Goal: Find specific page/section: Find specific page/section

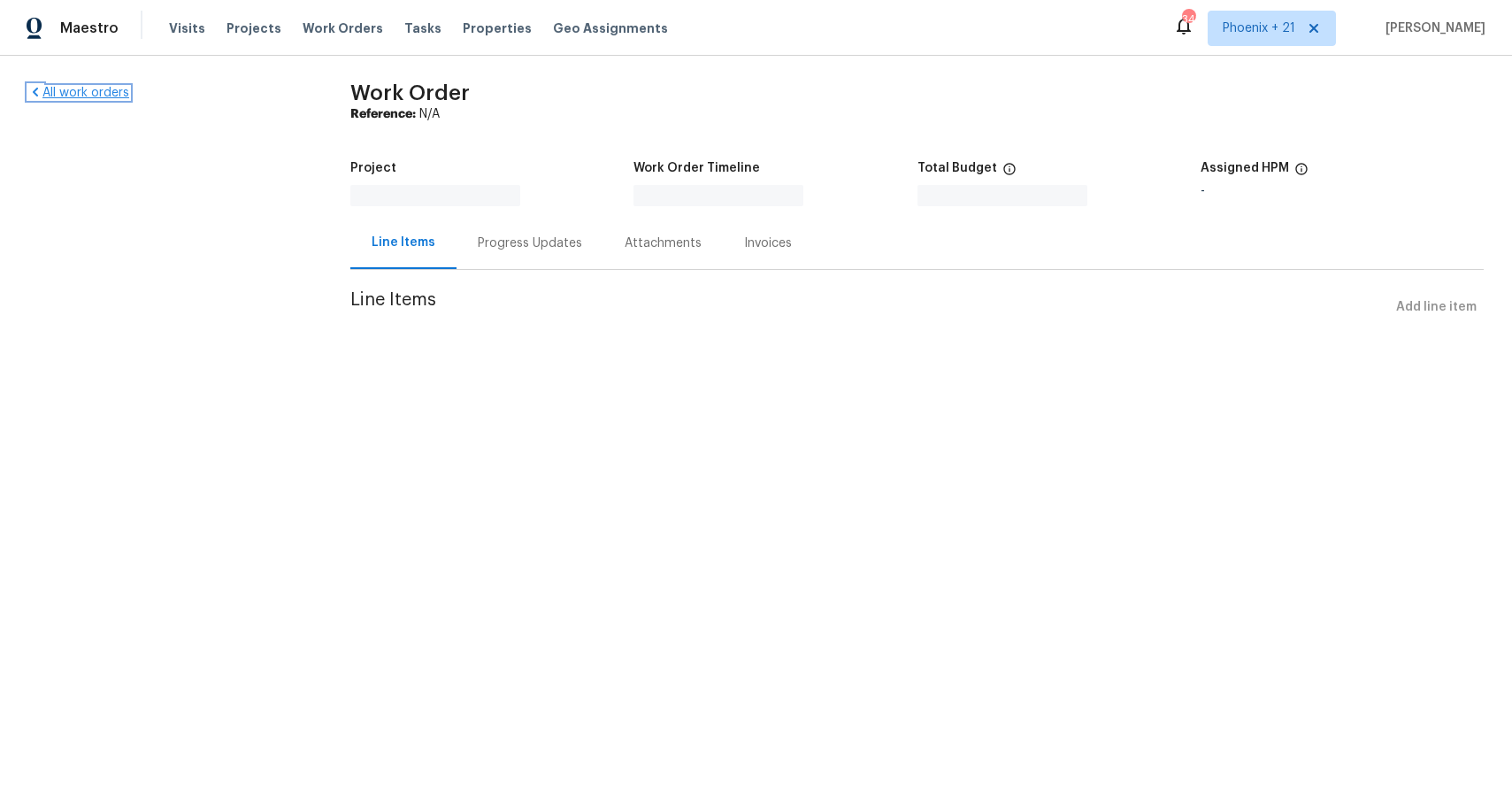
click at [99, 89] on link "All work orders" at bounding box center [79, 93] width 101 height 13
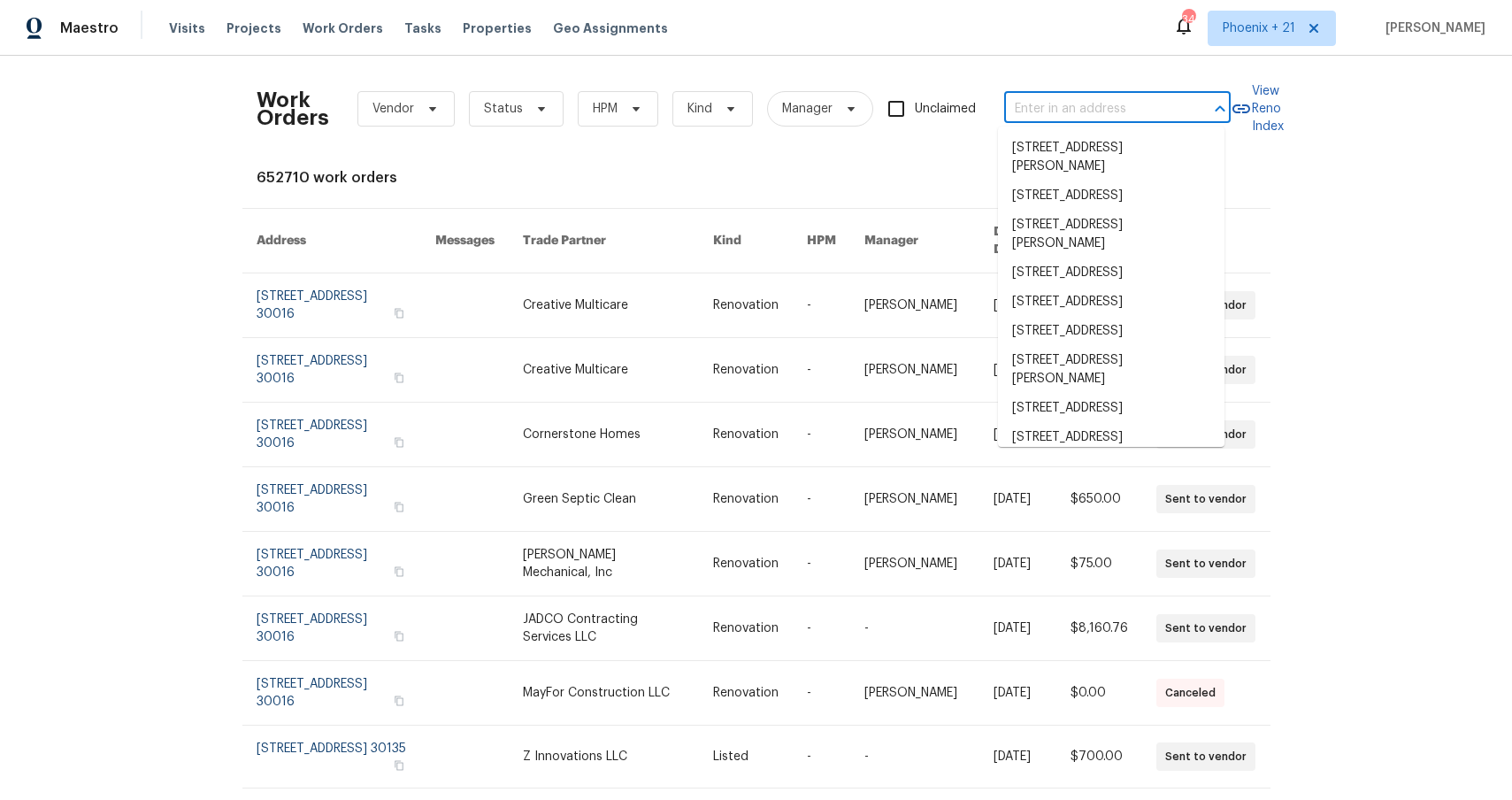
click at [1123, 96] on input "text" at bounding box center [1093, 109] width 177 height 27
paste input "[STREET_ADDRESS][PERSON_NAME]"
type input "[STREET_ADDRESS][PERSON_NAME]"
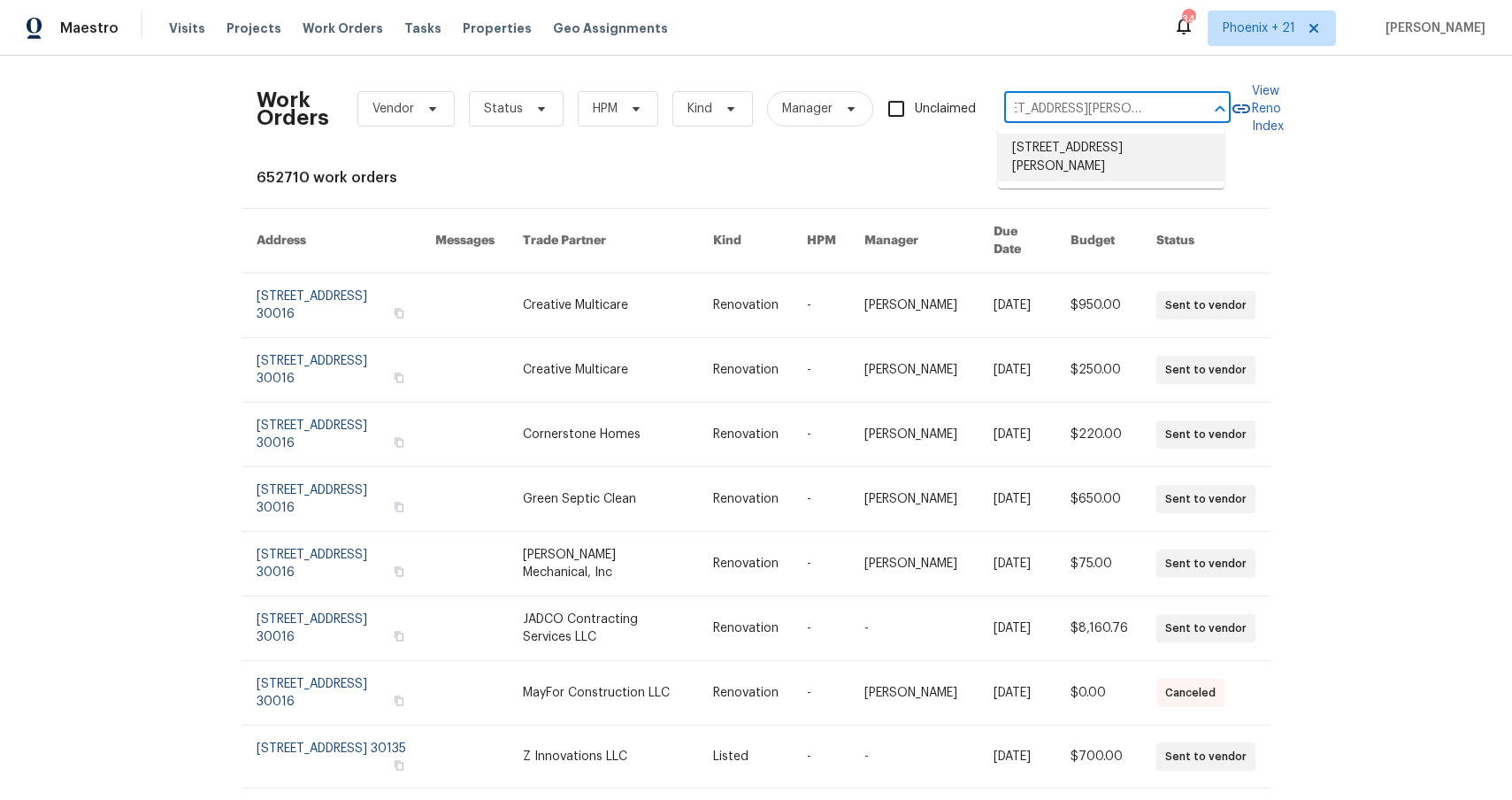
click at [1086, 158] on li "[STREET_ADDRESS][PERSON_NAME]" at bounding box center [1111, 157] width 227 height 48
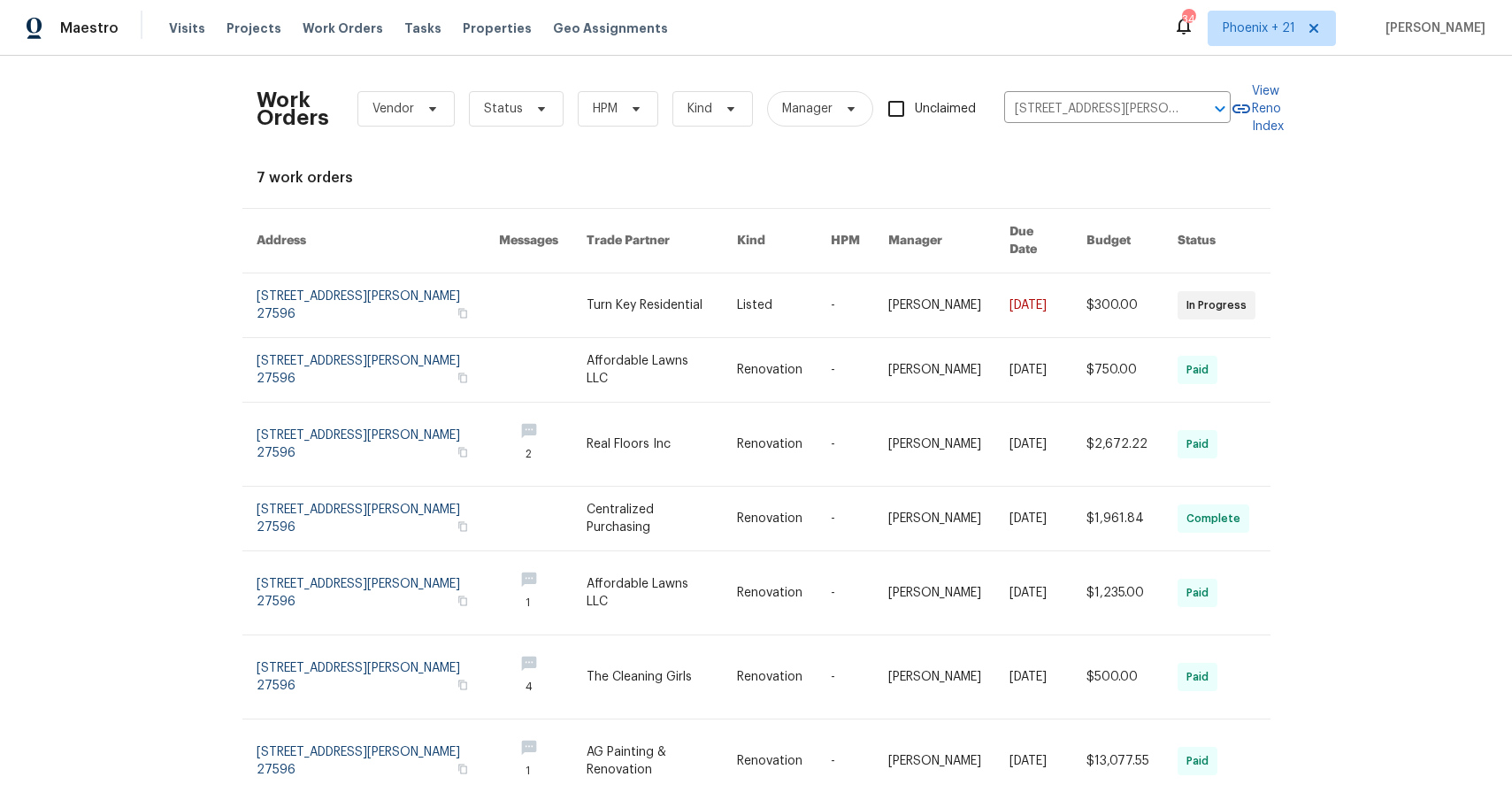
click at [735, 162] on div "Work Orders Vendor Status HPM Kind Manager Unclaimed [STREET_ADDRESS][PERSON_NA…" at bounding box center [756, 459] width 1000 height 779
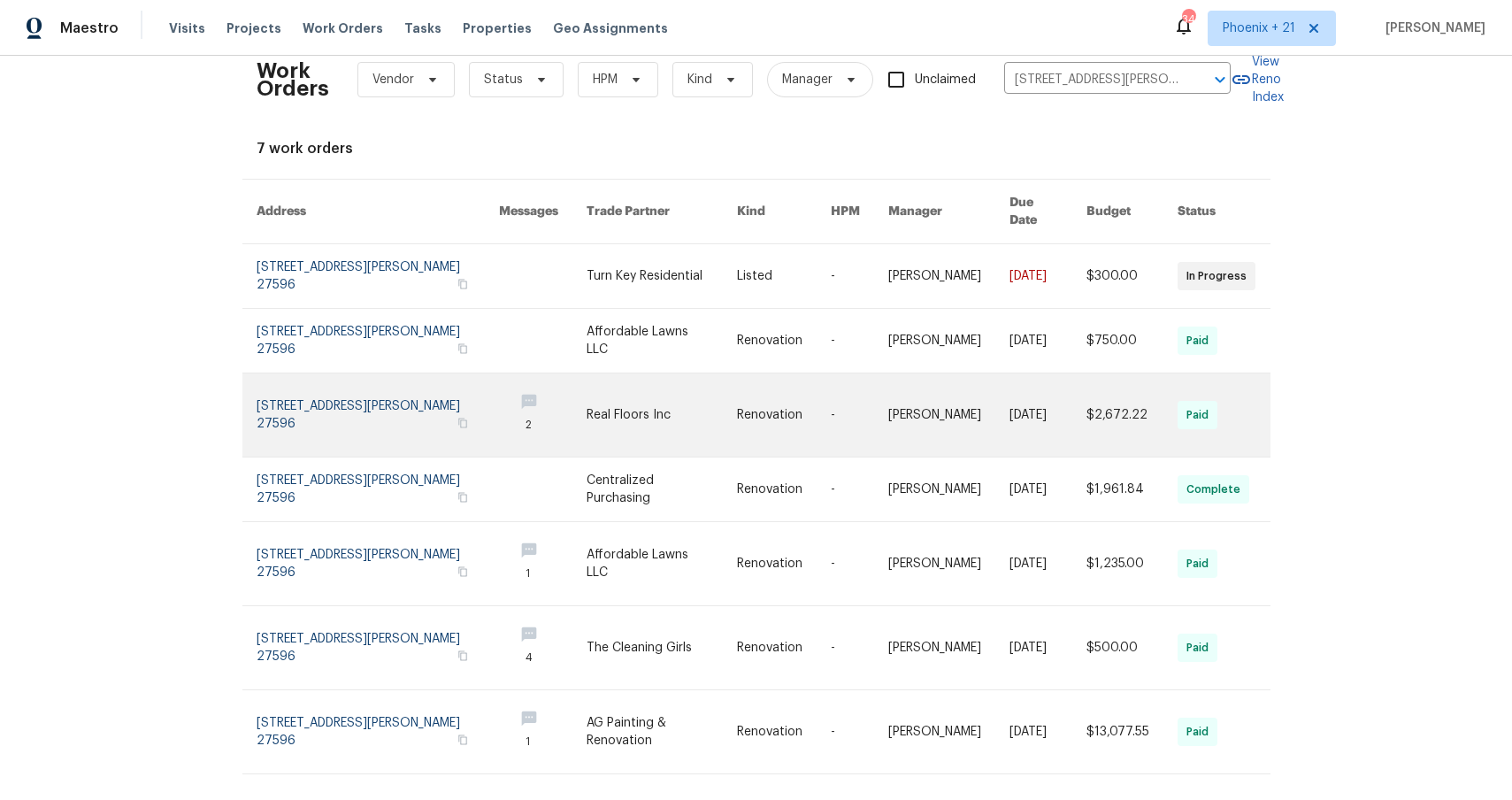
scroll to position [58, 0]
